Goal: Transaction & Acquisition: Purchase product/service

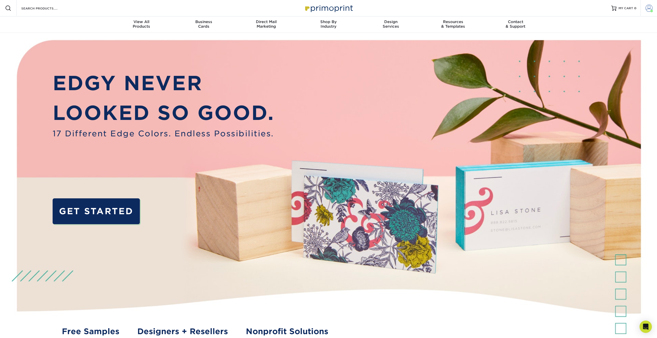
click at [653, 8] on link "Account" at bounding box center [648, 8] width 16 height 16
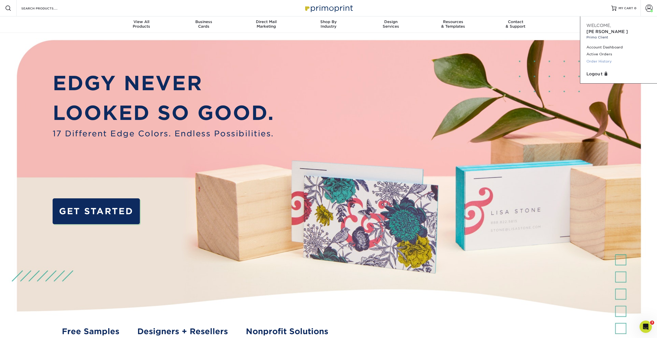
click at [599, 58] on link "Order History" at bounding box center [618, 61] width 64 height 7
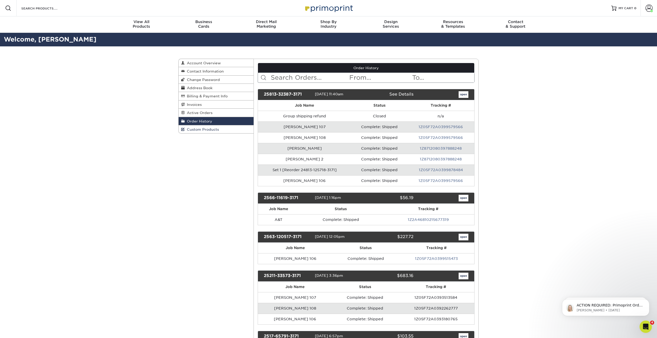
click at [194, 128] on span "Custom Products" at bounding box center [202, 130] width 34 height 4
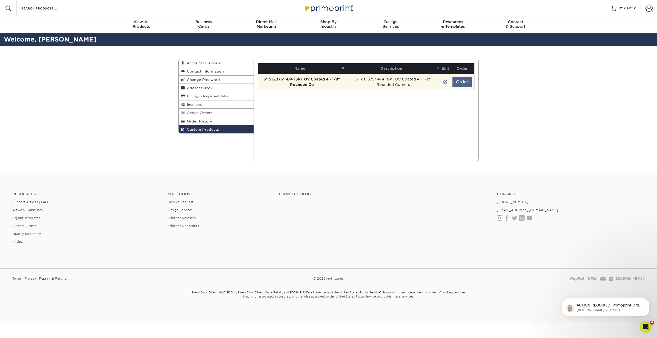
click at [466, 79] on button "Order" at bounding box center [461, 82] width 19 height 10
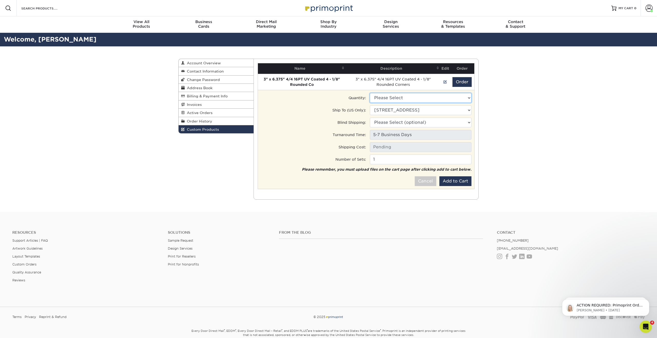
select select "0"
type input "Ground: $15.72"
click at [384, 159] on input "1" at bounding box center [421, 160] width 102 height 10
type input "10"
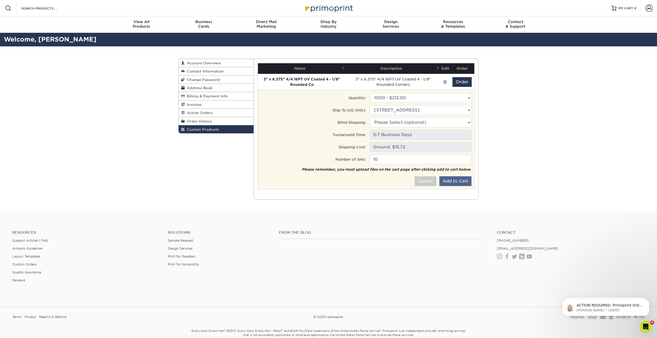
click at [455, 181] on button "Add to Cart" at bounding box center [455, 182] width 32 height 10
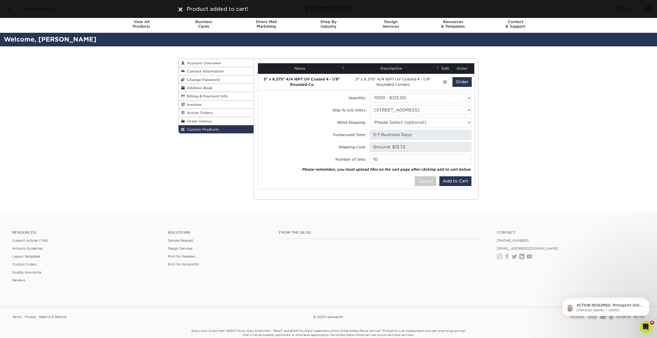
click at [181, 9] on img at bounding box center [180, 9] width 4 height 4
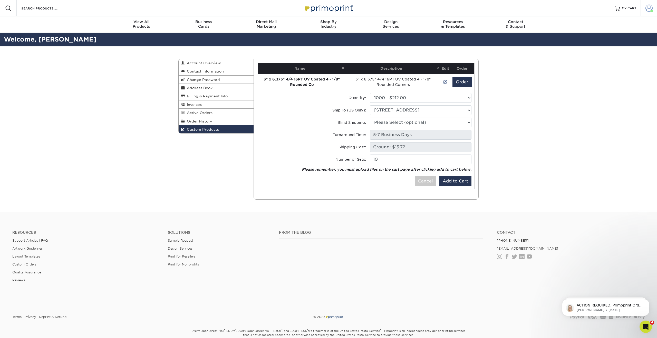
click at [651, 9] on span at bounding box center [648, 8] width 7 height 7
click at [627, 10] on span "MY CART" at bounding box center [629, 8] width 15 height 4
